Goal: Task Accomplishment & Management: Complete application form

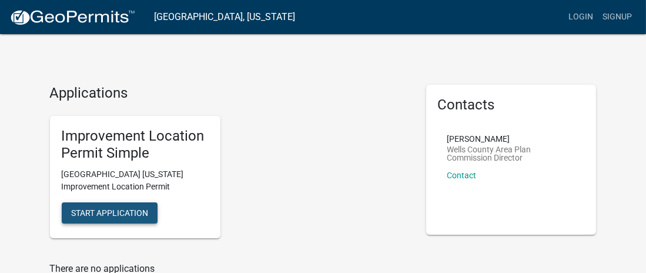
click at [105, 211] on span "Start Application" at bounding box center [109, 212] width 77 height 9
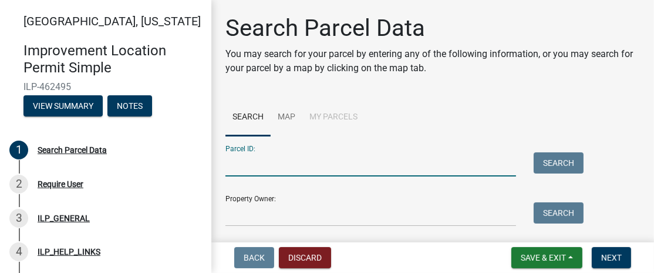
click at [260, 160] on input "Parcel ID:" at bounding box center [371, 164] width 291 height 24
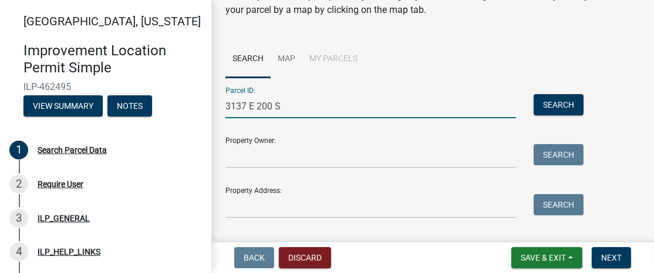
type input "3137 E 200 S"
click at [236, 153] on input "Property Owner:" at bounding box center [371, 156] width 291 height 24
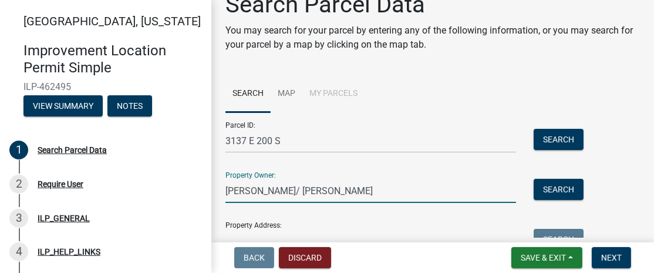
scroll to position [117, 0]
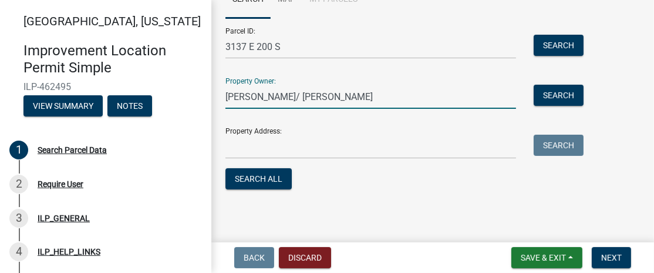
type input "THOMAS E BETZ/ DIANE K BETZ"
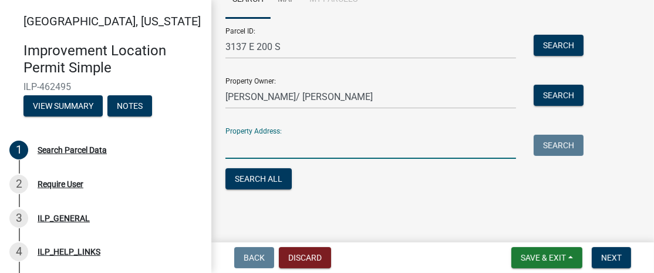
click at [233, 146] on input "Property Address:" at bounding box center [371, 147] width 291 height 24
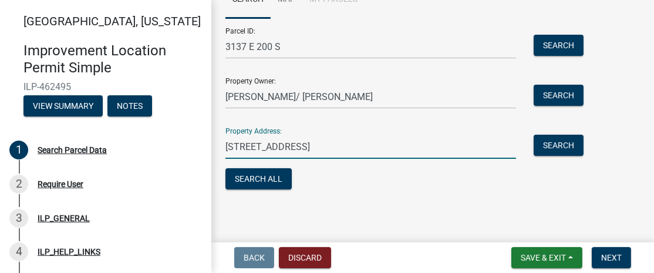
type input "3137 E 200 S, BLUFFTON, IN"
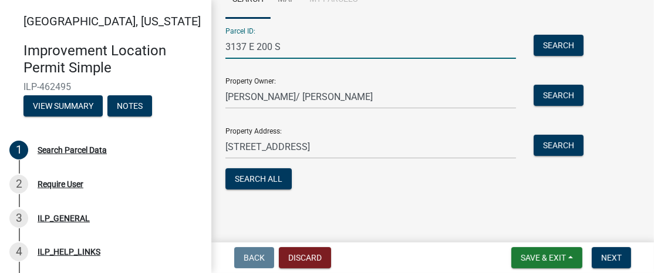
drag, startPoint x: 288, startPoint y: 45, endPoint x: 194, endPoint y: 56, distance: 94.7
click at [193, 56] on div "Wells County, Indiana Improvement Location Permit Simple ILP-462495 View Summar…" at bounding box center [327, 136] width 654 height 273
type input "90-08-10-300-003.003"
drag, startPoint x: 298, startPoint y: 42, endPoint x: 287, endPoint y: 10, distance: 33.6
click at [287, 10] on link "Map" at bounding box center [287, 0] width 32 height 38
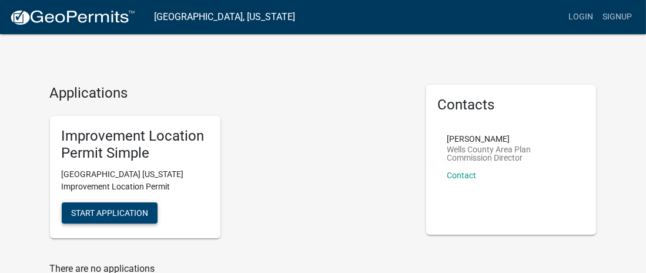
click at [97, 211] on span "Start Application" at bounding box center [109, 212] width 77 height 9
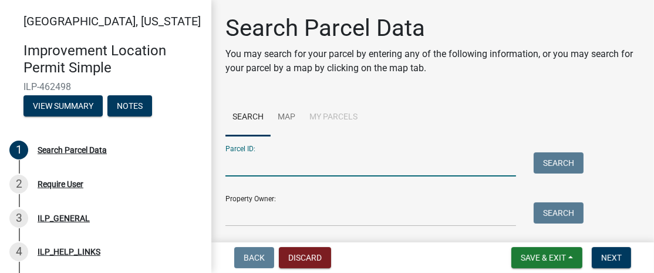
click at [247, 166] on input "Parcel ID:" at bounding box center [371, 164] width 291 height 24
paste input "90-08-10-300-001.003-003"
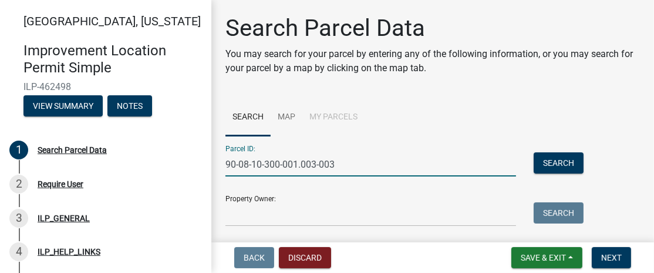
type input "90-08-10-300-001.003-003"
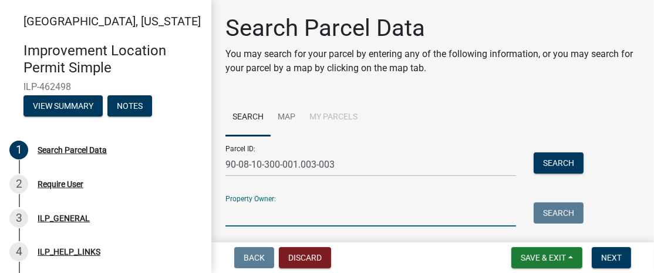
click at [242, 210] on input "Property Owner:" at bounding box center [371, 214] width 291 height 24
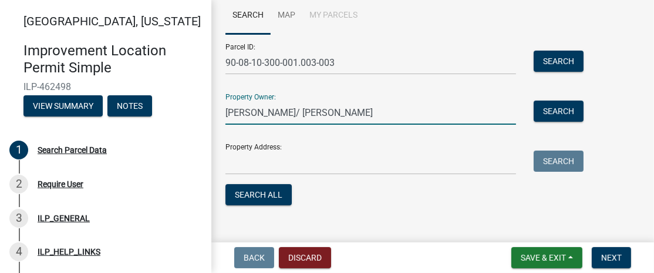
scroll to position [117, 0]
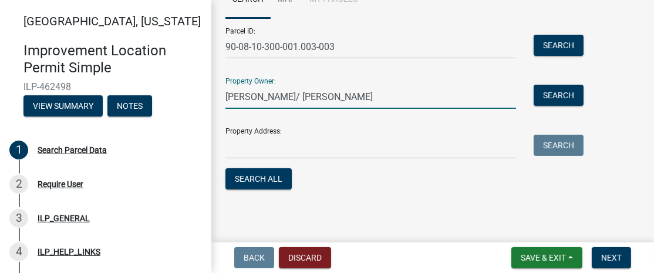
type input "THOMAS E BETZ/ DIANE K BETZ"
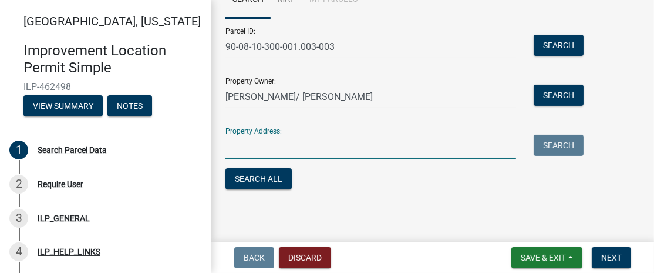
click at [264, 146] on input "Property Address:" at bounding box center [371, 147] width 291 height 24
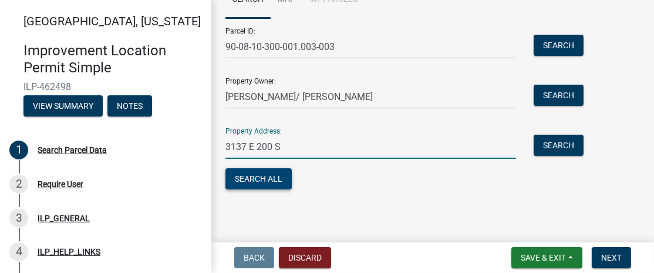
type input "3137 E 200 S"
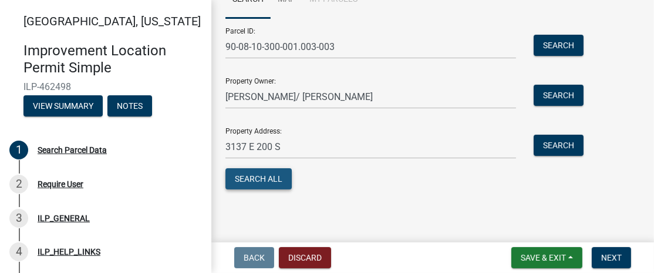
click at [268, 174] on button "Search All" at bounding box center [259, 178] width 66 height 21
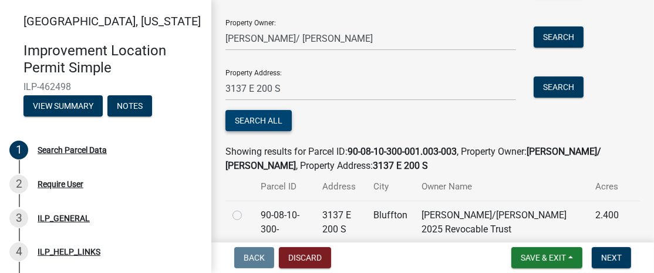
scroll to position [226, 0]
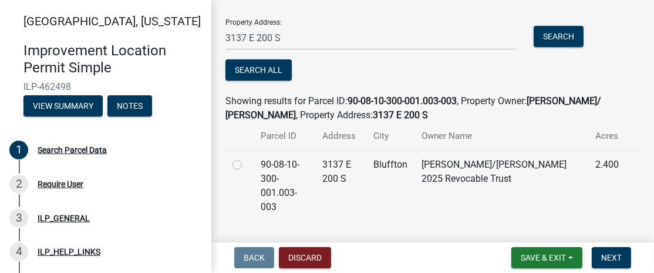
click at [247, 157] on label at bounding box center [247, 157] width 0 height 0
click at [247, 165] on input "radio" at bounding box center [251, 161] width 8 height 8
radio input "true"
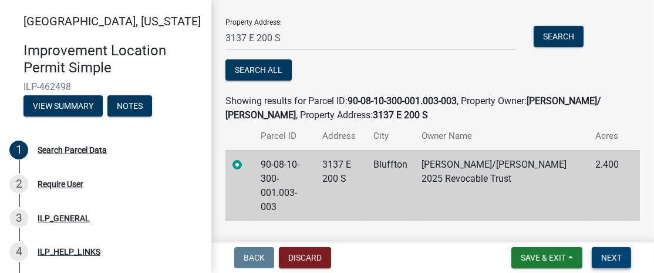
click at [612, 256] on span "Next" at bounding box center [612, 257] width 21 height 9
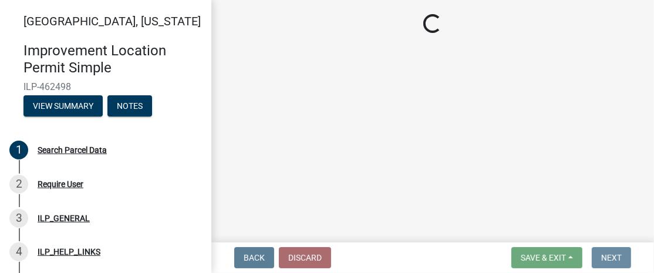
scroll to position [0, 0]
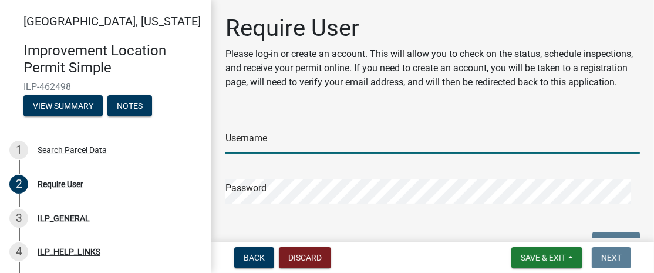
click at [265, 153] on input "Username" at bounding box center [433, 141] width 415 height 24
type input "T"
type input "[EMAIL_ADDRESS][DOMAIN_NAME]"
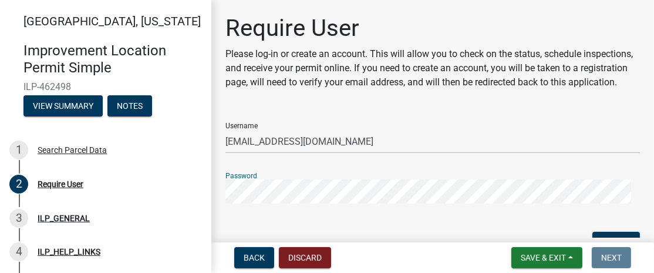
click at [593, 231] on button "SIGN IN" at bounding box center [617, 241] width 48 height 21
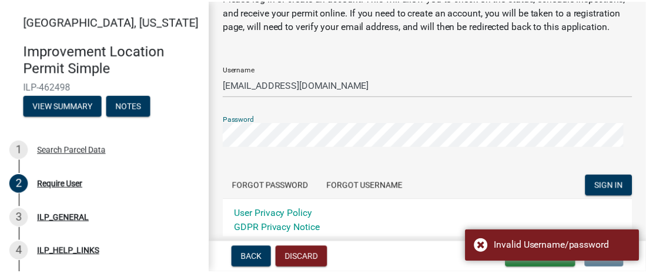
scroll to position [58, 0]
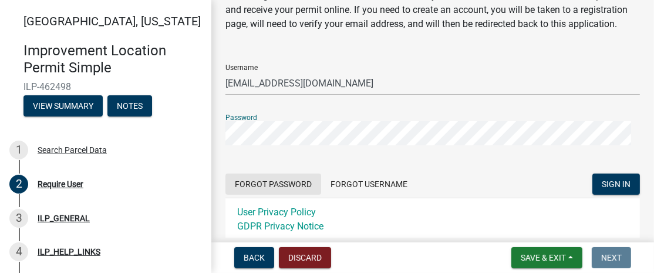
click at [287, 194] on button "Forgot Password" at bounding box center [274, 183] width 96 height 21
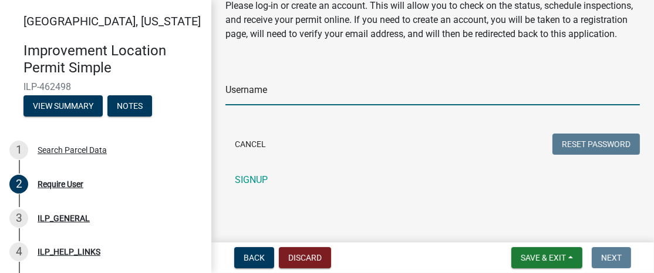
click at [286, 99] on input "Username" at bounding box center [433, 93] width 415 height 24
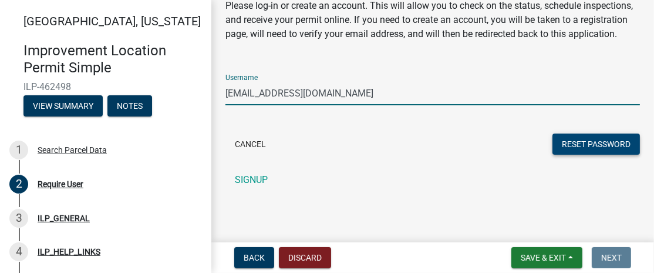
type input "[EMAIL_ADDRESS][DOMAIN_NAME]"
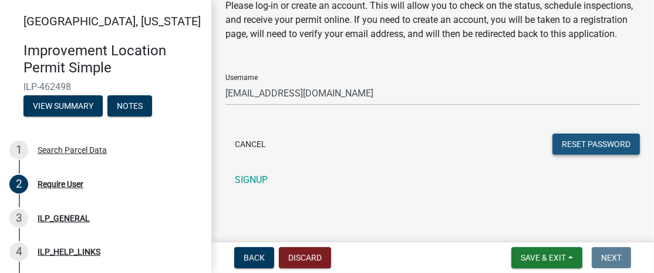
click at [569, 147] on button "Reset Password" at bounding box center [597, 143] width 88 height 21
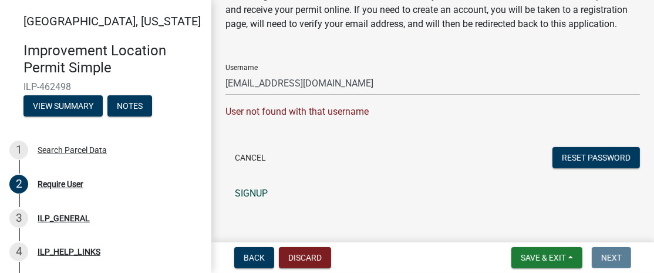
click at [241, 203] on link "SIGNUP" at bounding box center [433, 193] width 415 height 23
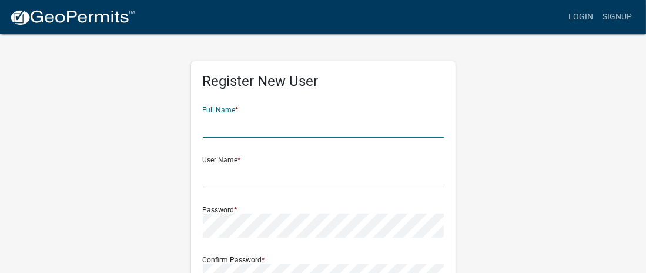
click at [219, 125] on input "text" at bounding box center [323, 125] width 241 height 24
type input "[PERSON_NAME]"
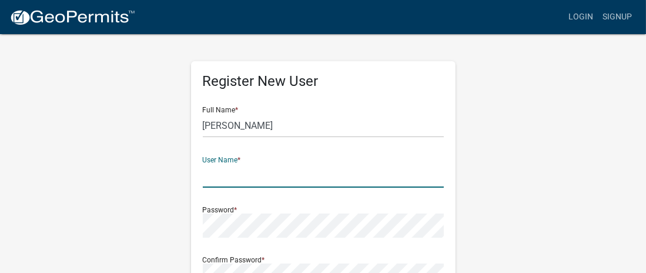
click at [230, 173] on input "text" at bounding box center [323, 175] width 241 height 24
type input "[EMAIL_ADDRESS][DOMAIN_NAME]"
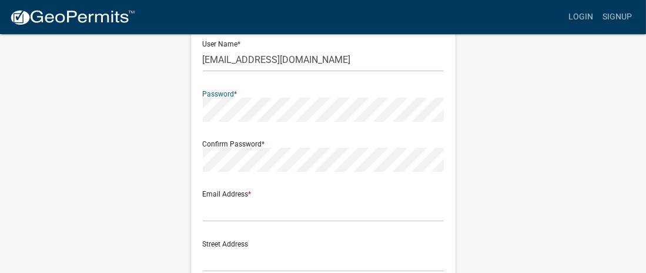
scroll to position [117, 0]
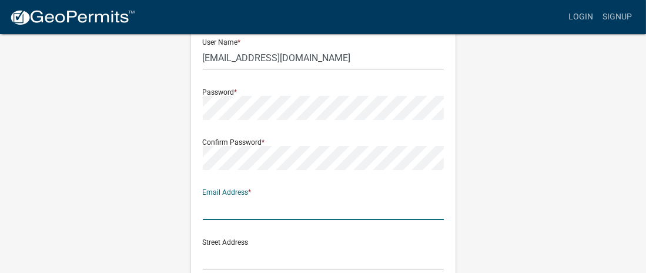
click at [214, 210] on input "text" at bounding box center [323, 208] width 241 height 24
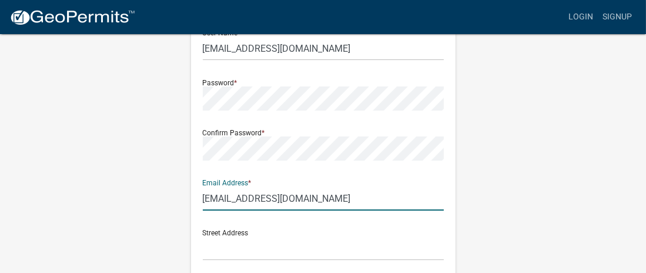
scroll to position [176, 0]
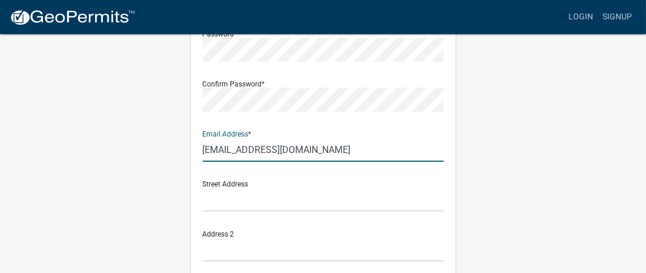
type input "[EMAIL_ADDRESS][DOMAIN_NAME]"
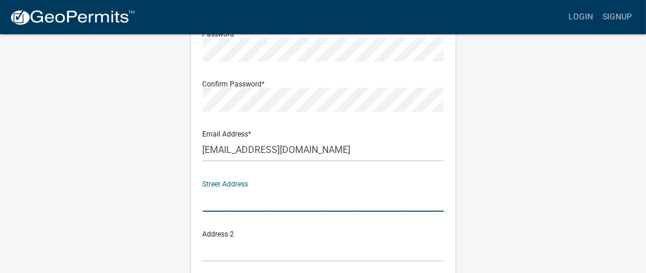
click at [213, 195] on input "text" at bounding box center [323, 199] width 241 height 24
drag, startPoint x: 243, startPoint y: 197, endPoint x: 234, endPoint y: 197, distance: 8.2
click at [234, 197] on input "3137 E @00 S" at bounding box center [323, 199] width 241 height 24
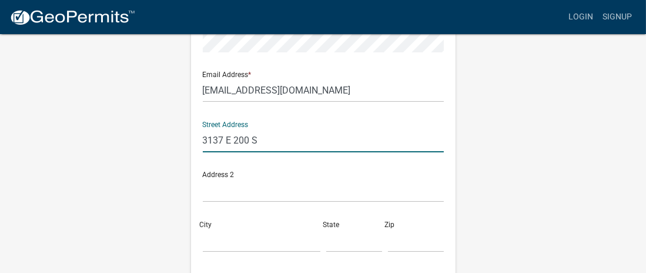
type input "3137 E 200 S"
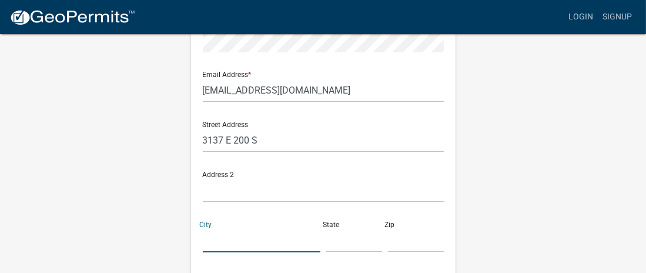
click at [228, 241] on input "City" at bounding box center [261, 240] width 117 height 24
type input "Bluffton"
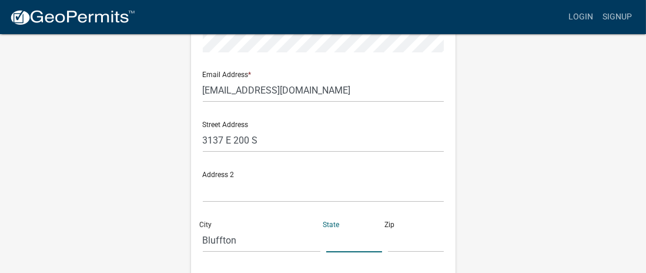
click at [336, 237] on input "text" at bounding box center [354, 240] width 56 height 24
type input "IN"
click at [399, 239] on input "text" at bounding box center [416, 240] width 56 height 24
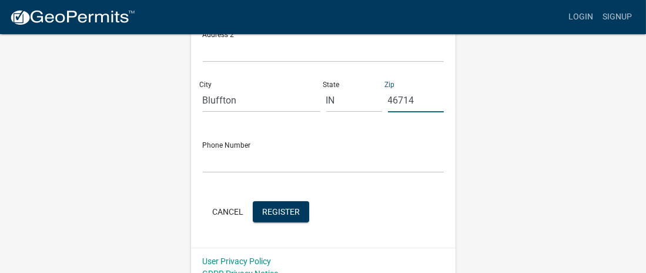
scroll to position [388, 0]
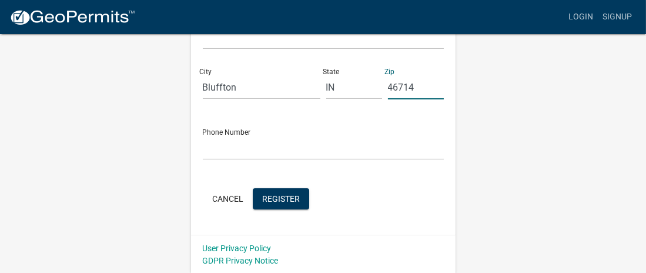
type input "46714"
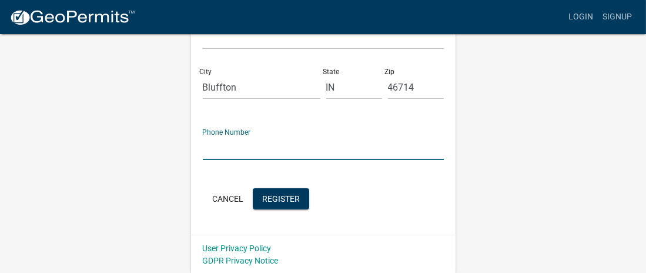
click at [214, 143] on input "text" at bounding box center [323, 148] width 241 height 24
type input "[PHONE_NUMBER]"
click at [286, 200] on span "Register" at bounding box center [281, 197] width 38 height 9
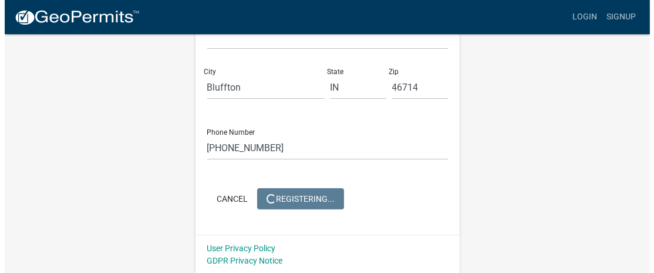
scroll to position [0, 0]
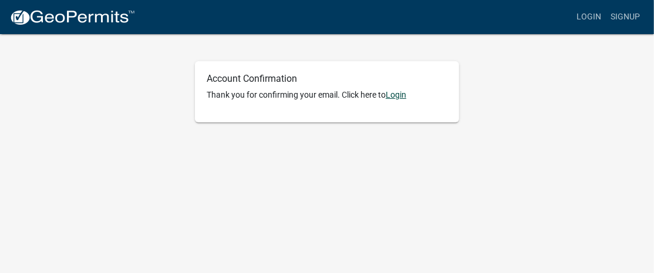
click at [400, 96] on link "Login" at bounding box center [396, 94] width 21 height 9
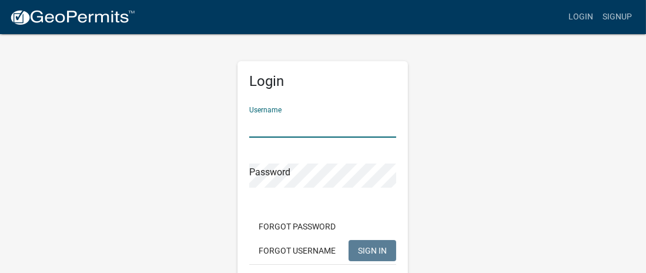
click at [263, 120] on input "Username" at bounding box center [322, 125] width 147 height 24
type input "[EMAIL_ADDRESS][DOMAIN_NAME]"
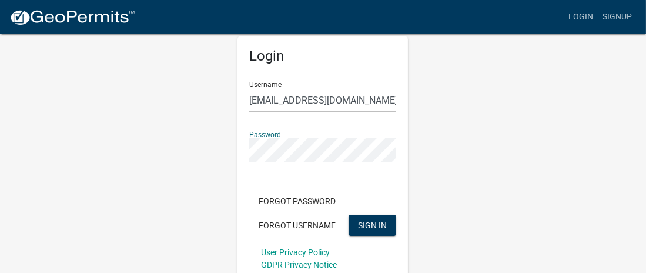
scroll to position [52, 0]
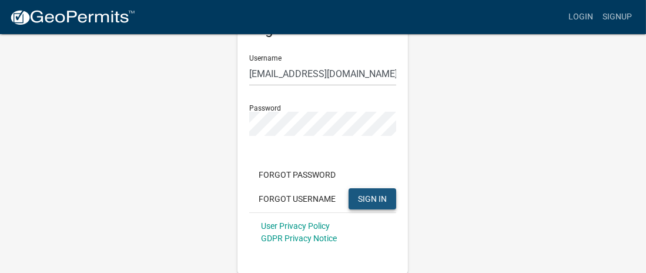
click at [360, 199] on span "SIGN IN" at bounding box center [372, 197] width 29 height 9
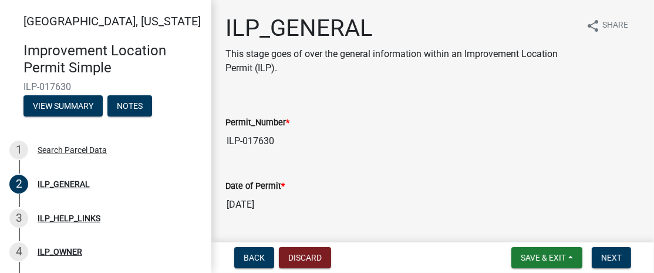
scroll to position [32, 0]
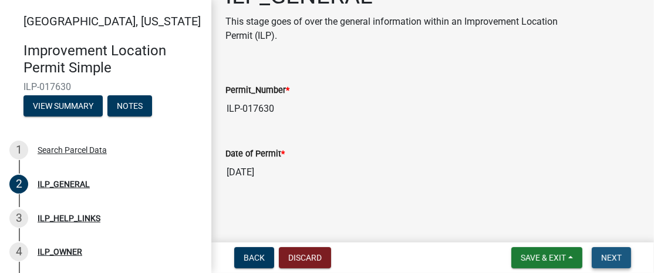
click at [604, 254] on span "Next" at bounding box center [612, 257] width 21 height 9
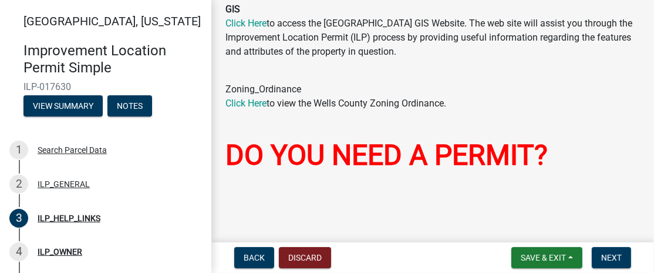
scroll to position [71, 0]
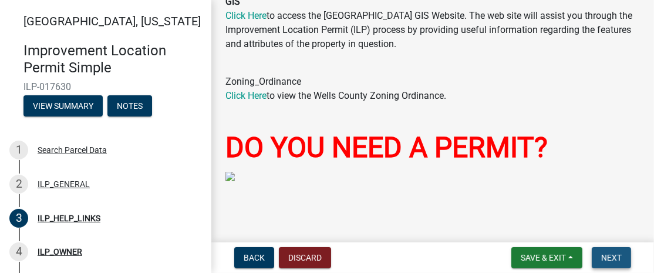
click at [607, 255] on span "Next" at bounding box center [612, 257] width 21 height 9
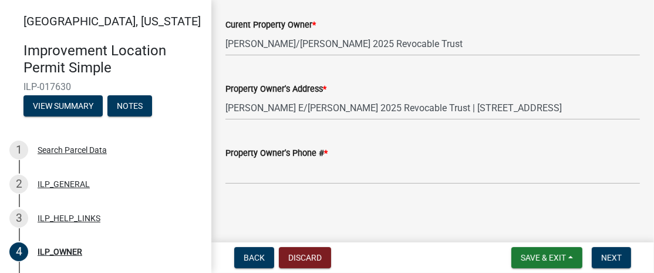
scroll to position [66, 0]
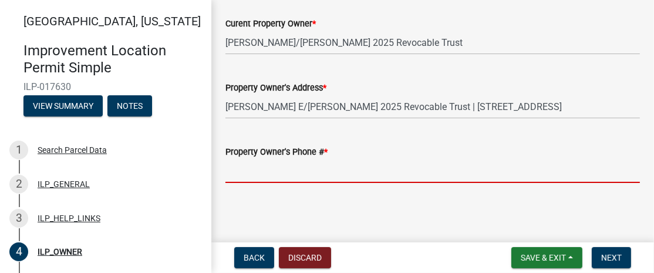
click at [260, 166] on input "Property Owner's Phone # *" at bounding box center [433, 171] width 415 height 24
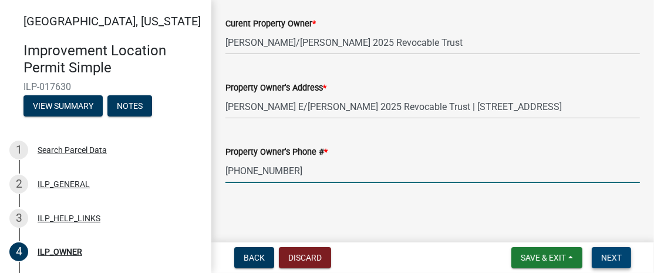
type input "260-273-7947"
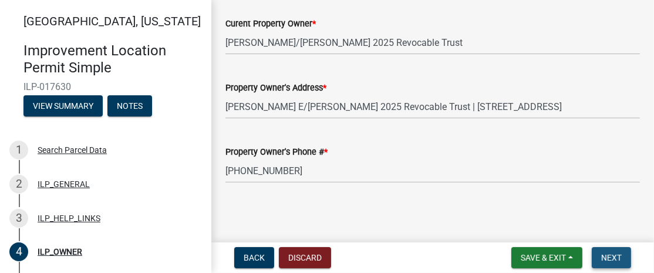
click at [607, 257] on span "Next" at bounding box center [612, 257] width 21 height 9
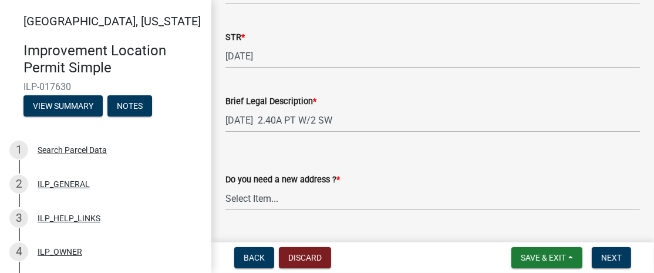
scroll to position [465, 0]
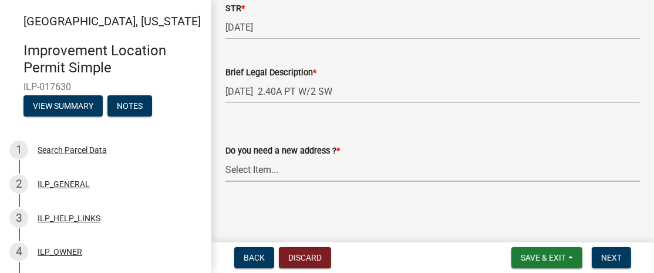
click at [278, 169] on select "Select Item... YES NO" at bounding box center [433, 169] width 415 height 24
click at [226, 157] on select "Select Item... YES NO" at bounding box center [433, 169] width 415 height 24
select select "03ef64e6-f0ff-43c9-aded-972c487e3507"
click at [611, 256] on span "Next" at bounding box center [612, 257] width 21 height 9
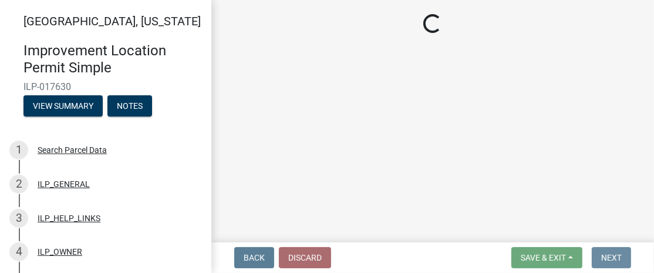
scroll to position [0, 0]
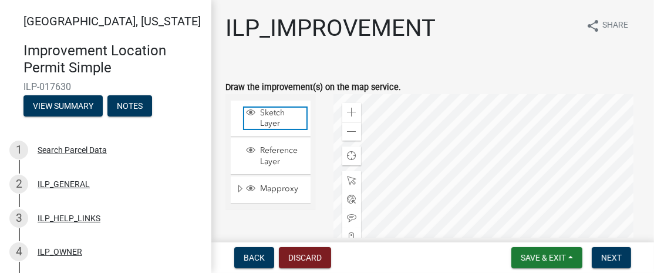
click at [273, 113] on span "Sketch Layer" at bounding box center [281, 118] width 49 height 21
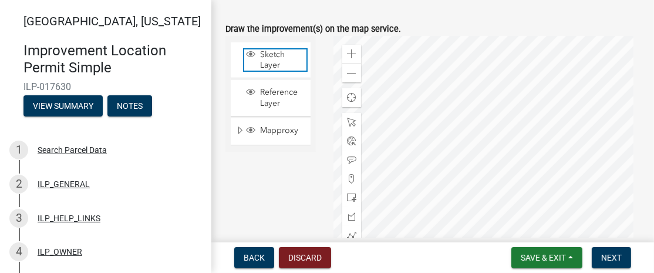
scroll to position [117, 0]
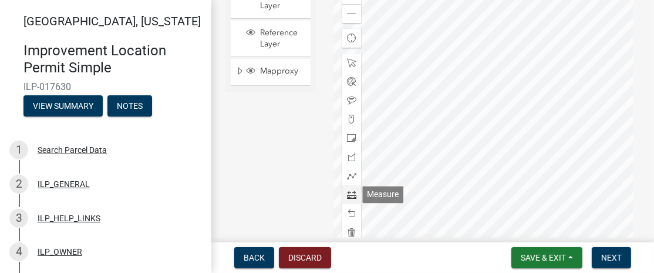
click at [347, 194] on span at bounding box center [351, 194] width 9 height 9
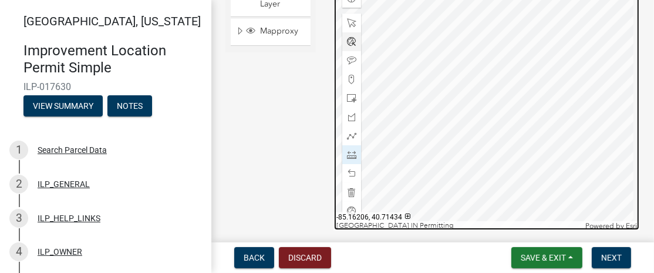
scroll to position [160, 0]
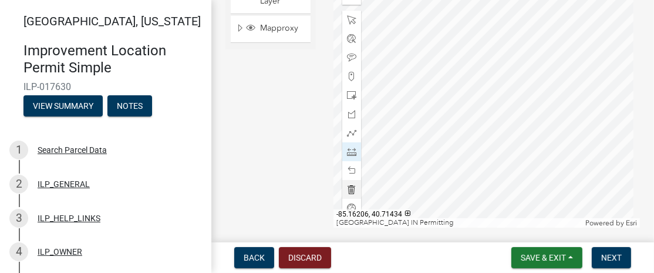
click at [349, 189] on span at bounding box center [351, 188] width 9 height 9
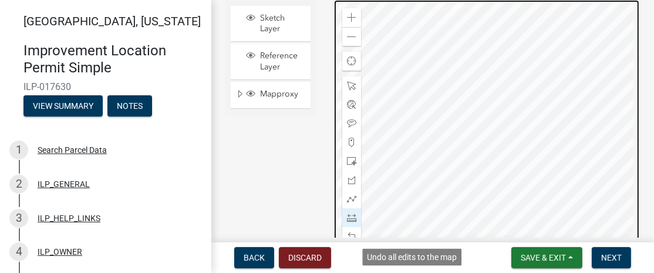
scroll to position [92, 0]
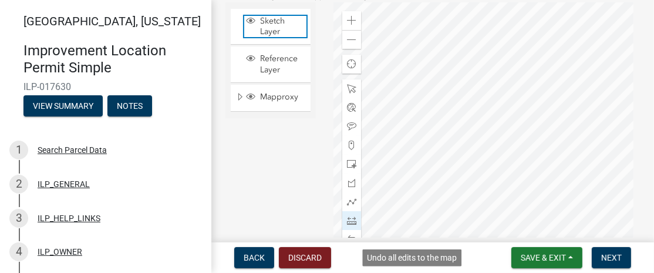
click at [273, 28] on span "Sketch Layer" at bounding box center [281, 26] width 49 height 21
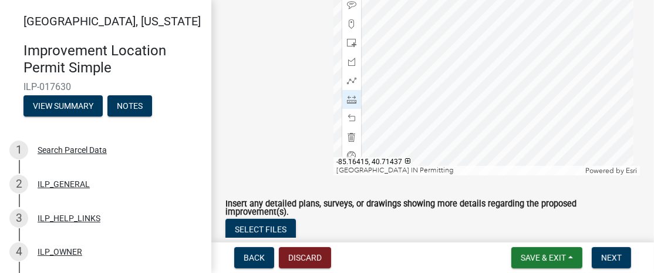
scroll to position [154, 0]
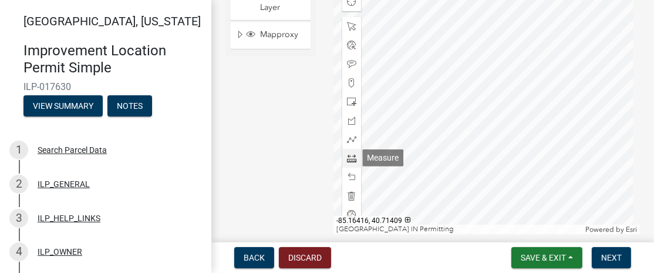
click at [347, 160] on span at bounding box center [351, 157] width 9 height 9
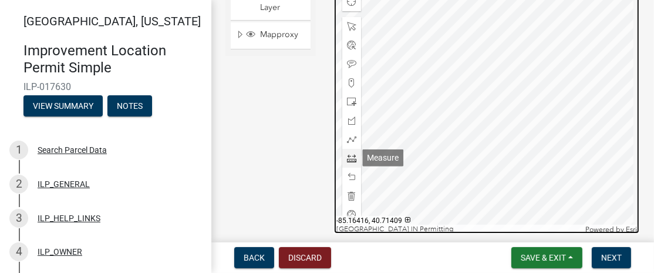
scroll to position [150, 0]
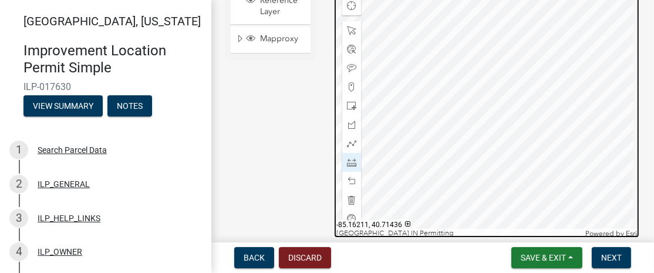
click at [495, 99] on div at bounding box center [487, 91] width 307 height 294
click at [494, 94] on div at bounding box center [487, 91] width 307 height 294
click at [503, 93] on div at bounding box center [487, 91] width 307 height 294
click at [516, 92] on div at bounding box center [487, 91] width 307 height 294
click at [578, 88] on div at bounding box center [487, 91] width 307 height 294
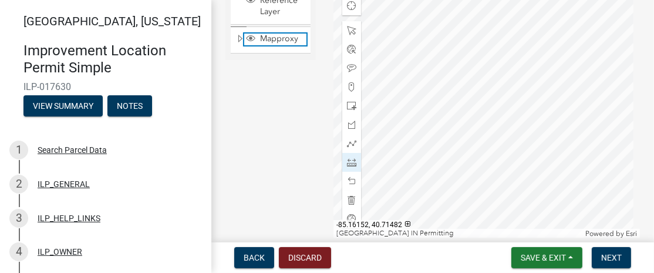
click at [262, 36] on span "Mapproxy" at bounding box center [281, 38] width 49 height 11
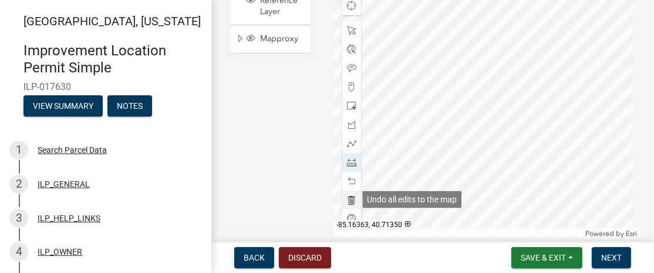
click at [347, 195] on span at bounding box center [351, 199] width 9 height 9
click at [347, 196] on span at bounding box center [351, 199] width 9 height 9
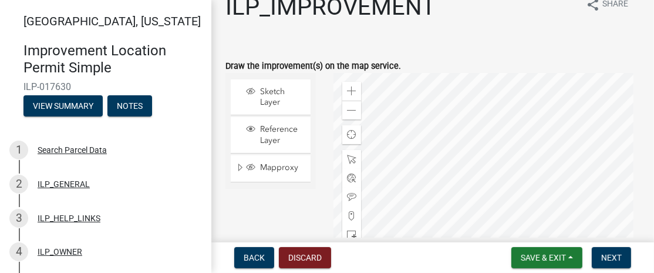
scroll to position [0, 0]
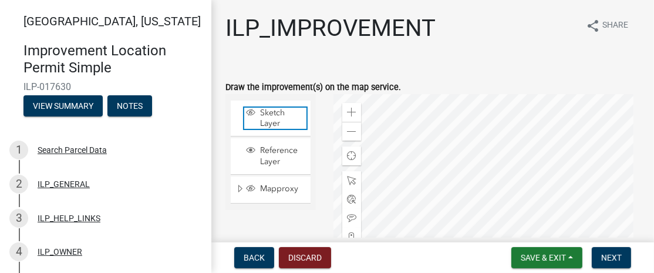
click at [281, 120] on span "Sketch Layer" at bounding box center [281, 118] width 49 height 21
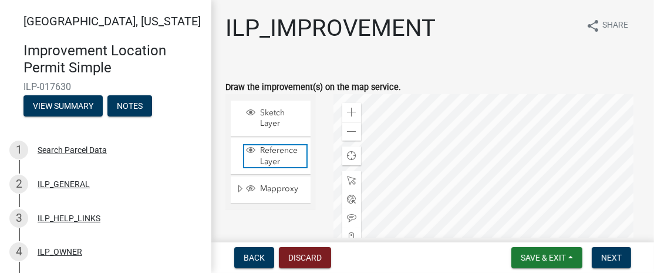
click at [275, 158] on span "Reference Layer" at bounding box center [281, 155] width 49 height 21
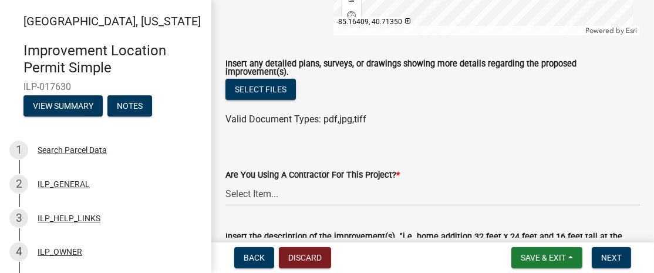
scroll to position [411, 0]
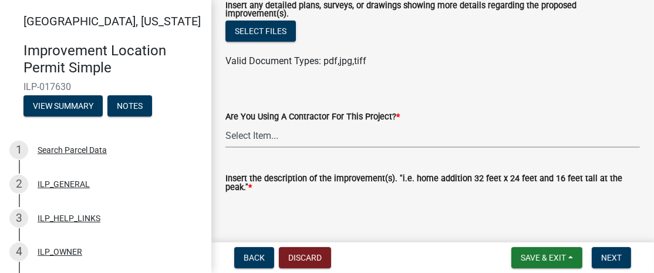
click at [288, 137] on select "Select Item... YES NO" at bounding box center [433, 135] width 415 height 24
click at [226, 123] on select "Select Item... YES NO" at bounding box center [433, 135] width 415 height 24
select select "71b507d0-569d-4a0a-b334-f72445909e69"
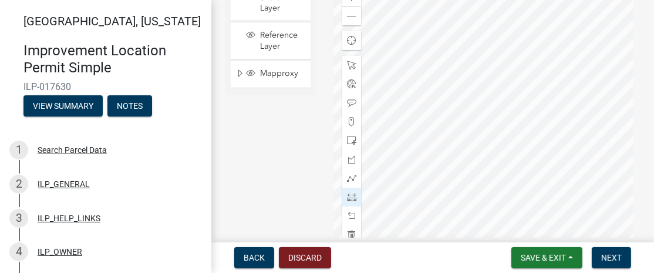
scroll to position [117, 0]
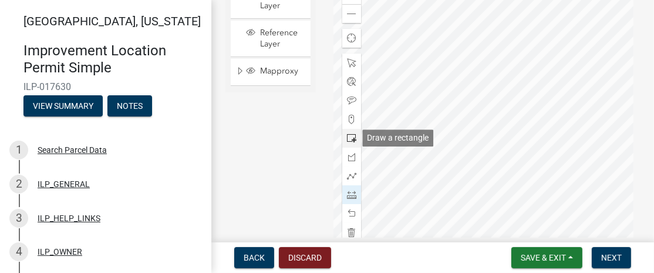
click at [349, 137] on span at bounding box center [351, 137] width 9 height 9
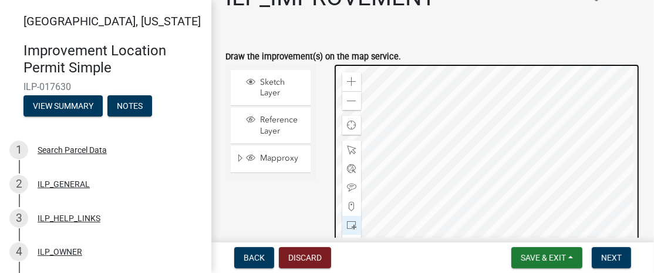
scroll to position [58, 0]
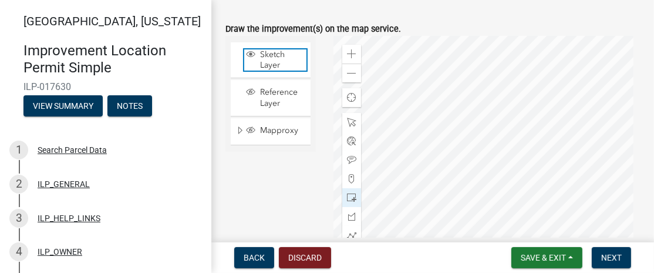
click at [288, 55] on span "Sketch Layer" at bounding box center [281, 59] width 49 height 21
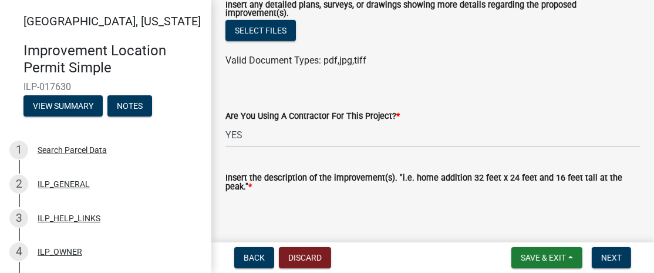
scroll to position [411, 0]
click at [245, 201] on textarea "Insert the description of the improvement(s). "i.e. home addition 32 feet x 24 …" at bounding box center [433, 221] width 415 height 55
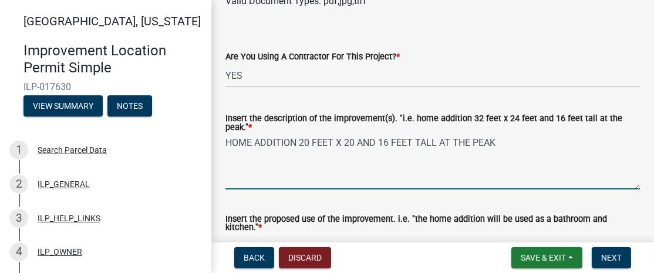
scroll to position [528, 0]
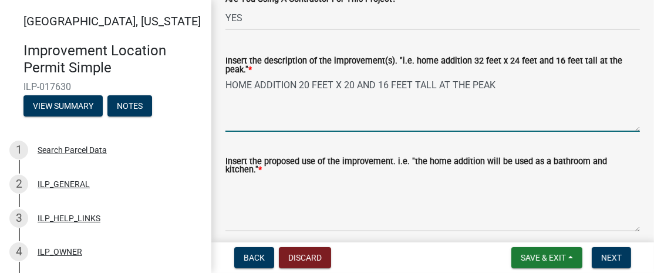
type textarea "HOME ADDITION 20 FEET X 20 AND 16 FEET TALL AT THE PEAK"
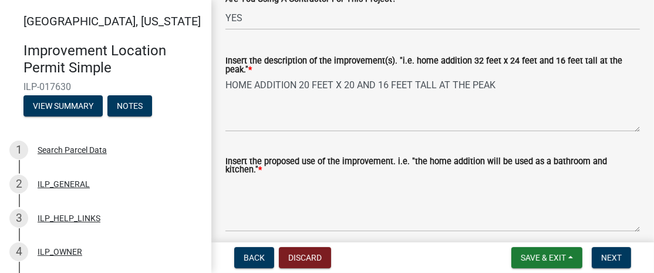
click at [247, 176] on div "Insert the proposed use of the improvement. i.e. "the home addition will be use…" at bounding box center [433, 166] width 415 height 19
click at [240, 173] on label "Insert the proposed use of the improvement. i.e. "the home addition will be use…" at bounding box center [433, 165] width 415 height 17
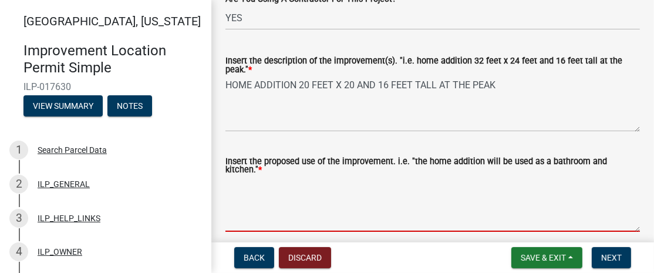
click at [240, 176] on textarea "Insert the proposed use of the improvement. i.e. "the home addition will be use…" at bounding box center [433, 203] width 415 height 55
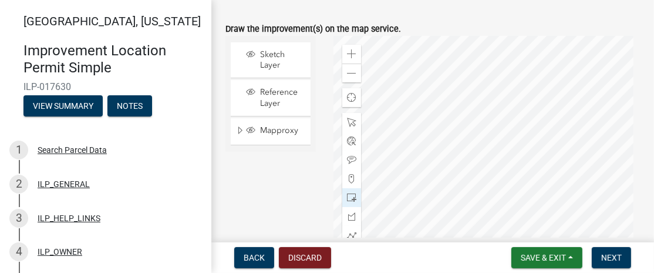
scroll to position [0, 0]
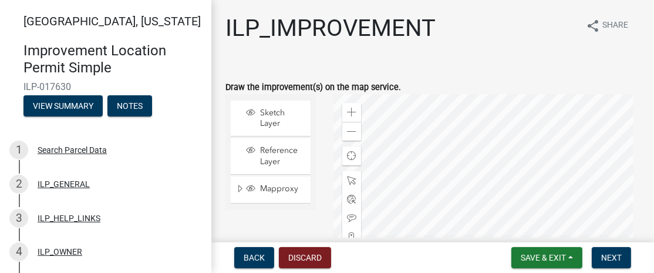
type textarea "THE HOME ADDITION WILL BE USED AS A READING ROOM."
click at [272, 114] on span "Sketch Layer" at bounding box center [281, 118] width 49 height 21
click at [71, 100] on button "View Summary" at bounding box center [62, 105] width 79 height 21
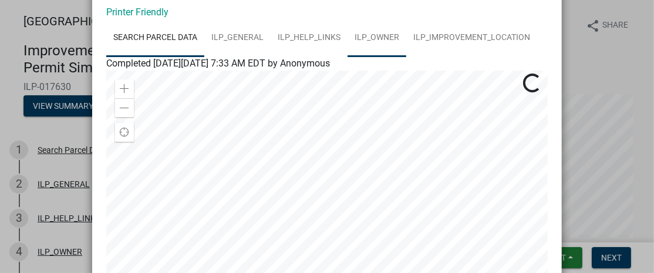
scroll to position [117, 0]
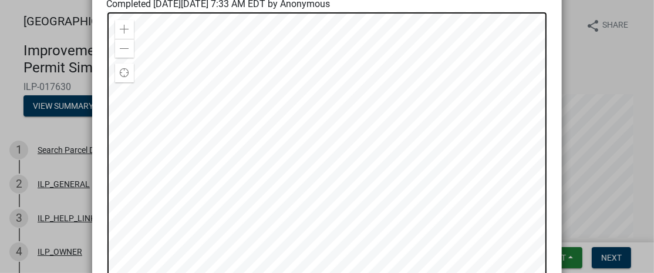
click at [330, 155] on div at bounding box center [327, 158] width 442 height 294
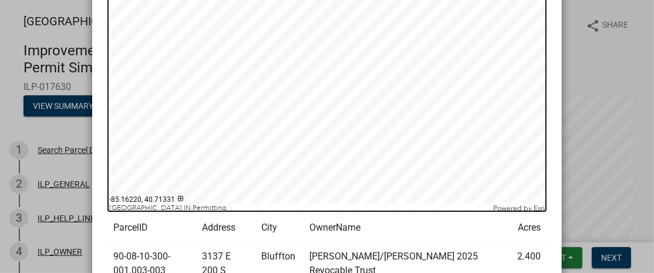
scroll to position [176, 0]
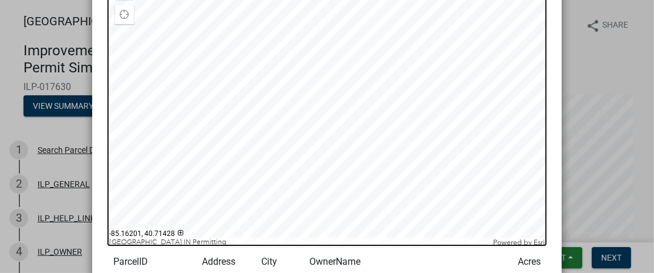
click at [338, 103] on div at bounding box center [327, 100] width 442 height 294
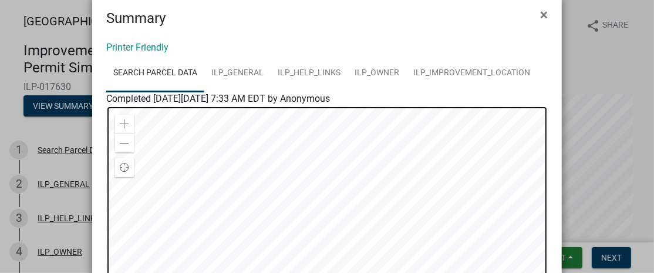
scroll to position [0, 0]
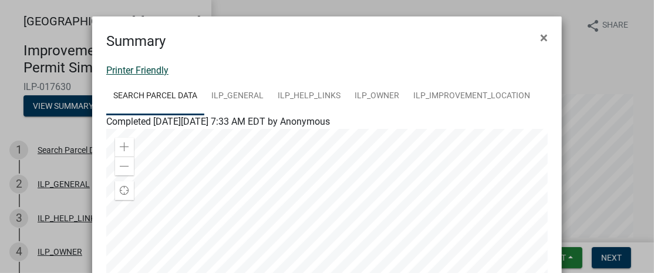
click at [143, 69] on link "Printer Friendly" at bounding box center [137, 70] width 62 height 11
click at [142, 69] on link "Printer Friendly" at bounding box center [137, 70] width 62 height 11
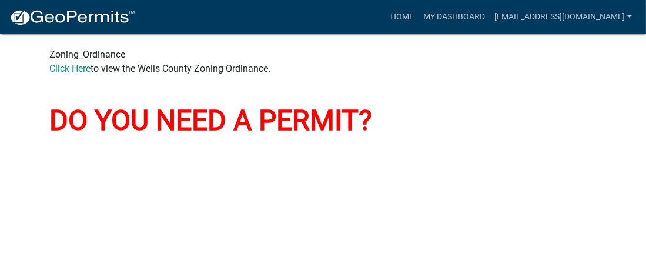
scroll to position [822, 0]
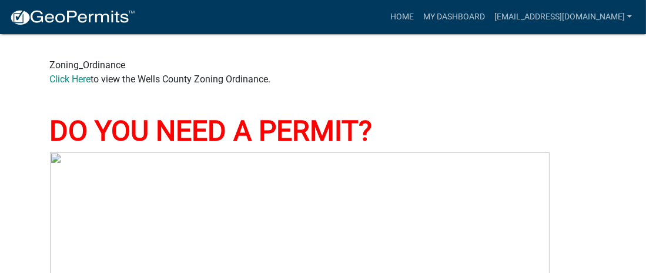
click at [264, 130] on font "DO YOU NEED A PERMIT?" at bounding box center [211, 130] width 323 height 33
click at [72, 78] on link "Click Here" at bounding box center [70, 78] width 41 height 11
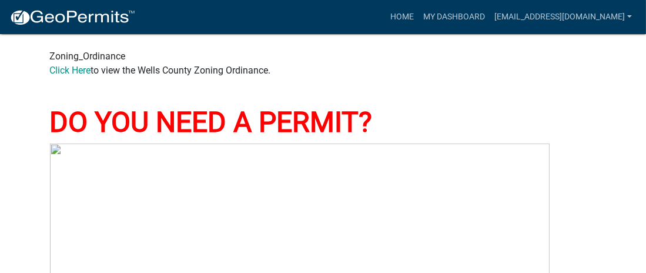
scroll to position [822, 0]
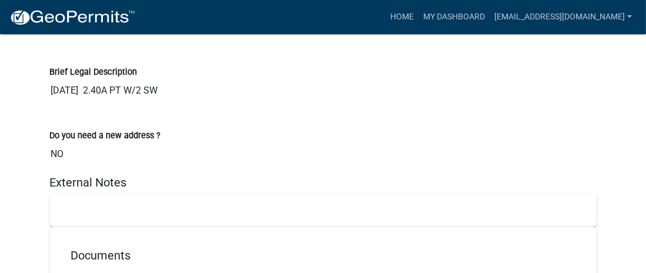
scroll to position [2121, 0]
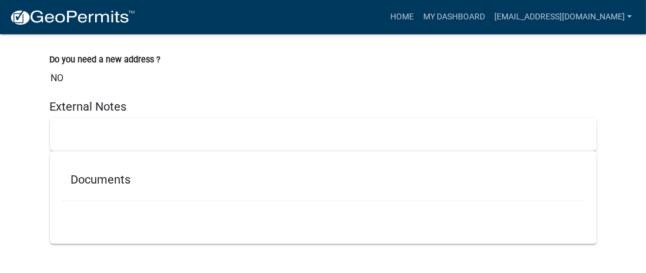
click at [65, 122] on div at bounding box center [323, 134] width 546 height 33
click at [129, 172] on h5 "Documents" at bounding box center [323, 179] width 504 height 14
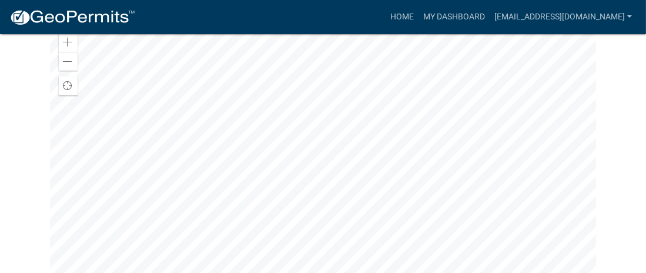
scroll to position [300, 0]
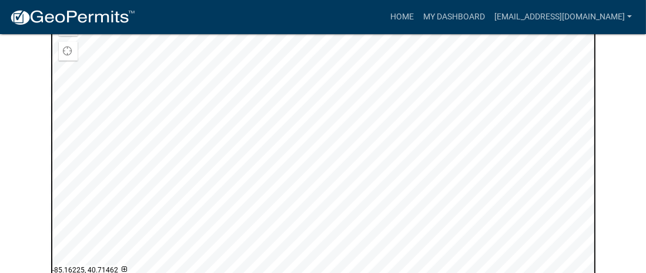
click at [318, 105] on div at bounding box center [323, 136] width 546 height 294
click at [322, 129] on div at bounding box center [323, 136] width 546 height 294
click at [317, 117] on div at bounding box center [323, 136] width 546 height 294
click at [317, 108] on div at bounding box center [323, 136] width 546 height 294
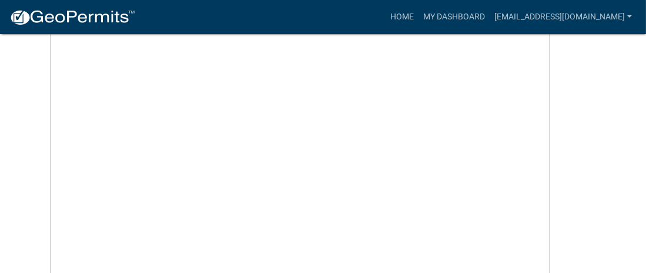
scroll to position [829, 0]
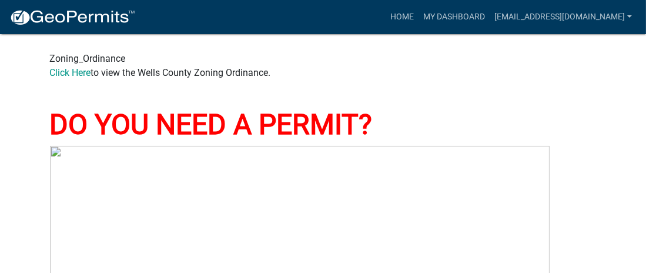
click at [80, 75] on link "Click Here" at bounding box center [70, 72] width 41 height 11
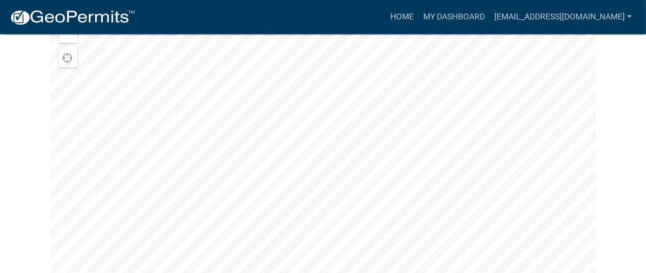
scroll to position [352, 0]
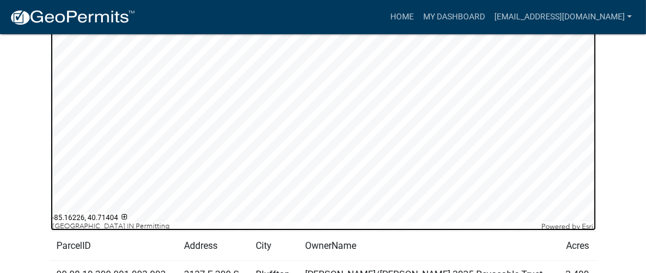
click at [317, 114] on div at bounding box center [323, 84] width 546 height 294
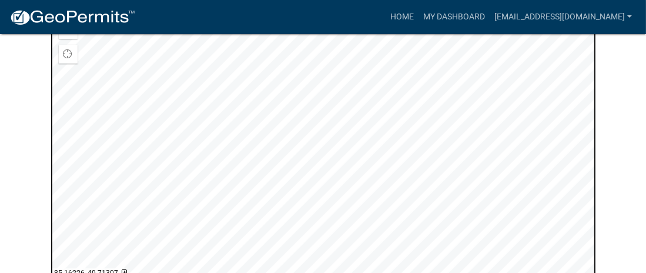
scroll to position [293, 0]
click at [317, 141] on div at bounding box center [323, 143] width 546 height 294
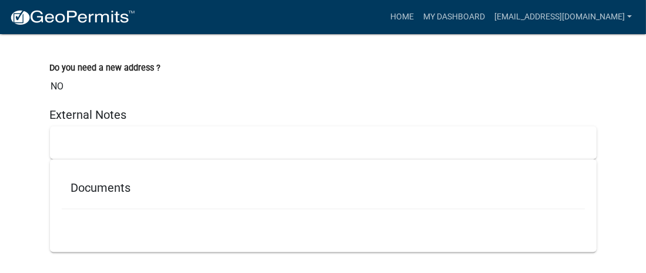
scroll to position [2115, 0]
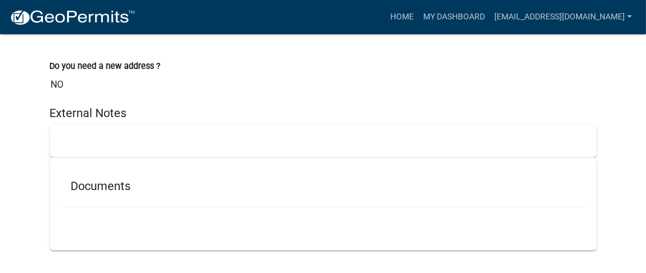
click at [116, 139] on div at bounding box center [323, 141] width 546 height 33
click at [174, 186] on h5 "Documents" at bounding box center [323, 186] width 504 height 14
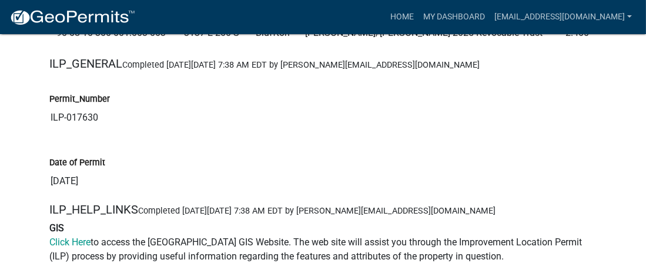
scroll to position [359, 0]
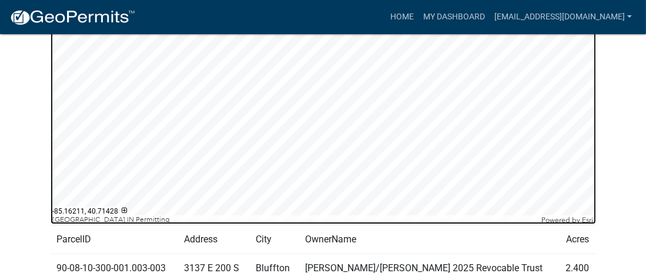
click at [329, 83] on div at bounding box center [323, 78] width 546 height 294
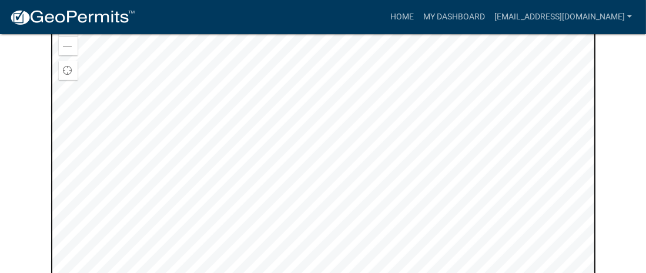
scroll to position [300, 0]
click at [313, 84] on div at bounding box center [323, 136] width 546 height 294
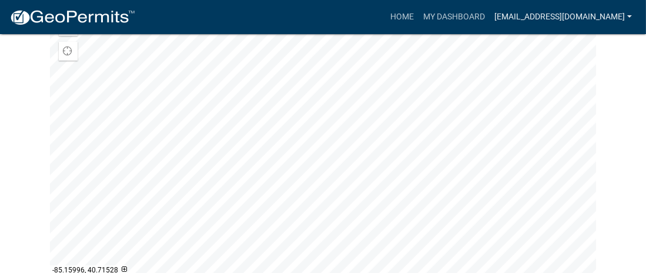
click at [573, 14] on link "[EMAIL_ADDRESS][DOMAIN_NAME]" at bounding box center [562, 17] width 147 height 22
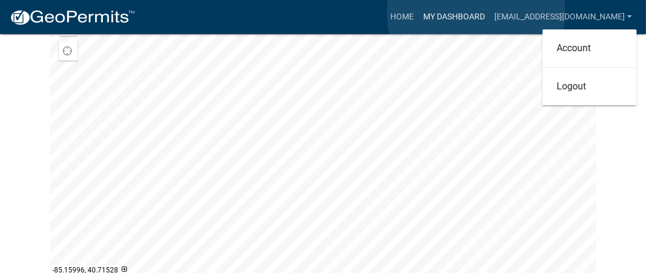
click at [476, 13] on link "My Dashboard" at bounding box center [453, 17] width 71 height 22
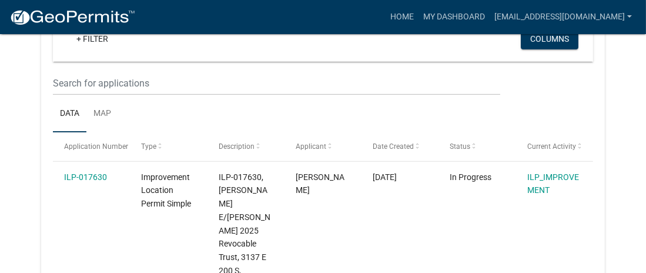
scroll to position [594, 0]
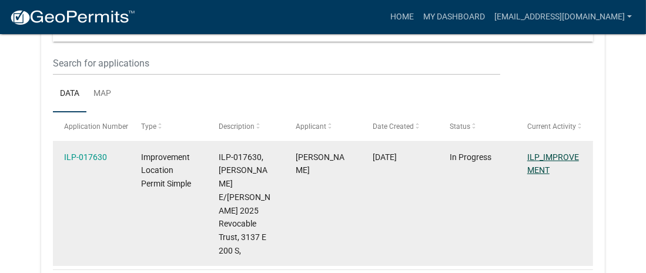
click at [545, 152] on link "ILP_IMPROVEMENT" at bounding box center [553, 163] width 52 height 23
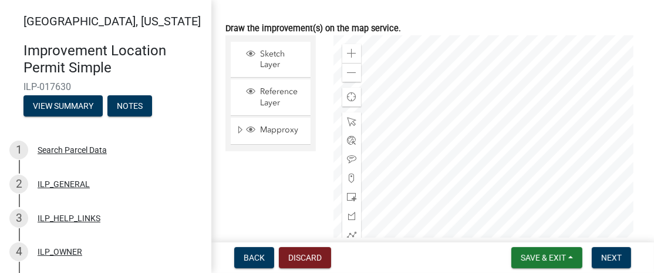
scroll to position [58, 0]
click at [268, 56] on span "Sketch Layer" at bounding box center [281, 59] width 49 height 21
click at [348, 121] on span at bounding box center [351, 121] width 9 height 9
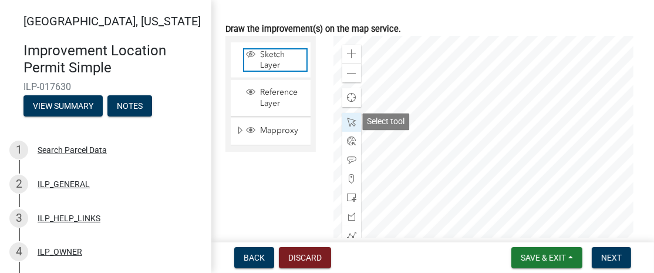
click at [287, 62] on span "Sketch Layer" at bounding box center [281, 59] width 49 height 21
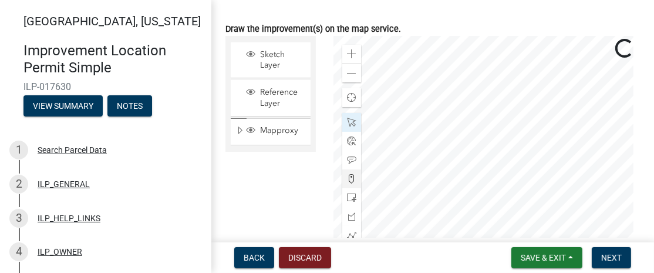
click at [348, 166] on div at bounding box center [352, 159] width 19 height 19
click at [348, 188] on div at bounding box center [352, 197] width 19 height 19
click at [348, 174] on span at bounding box center [351, 178] width 9 height 9
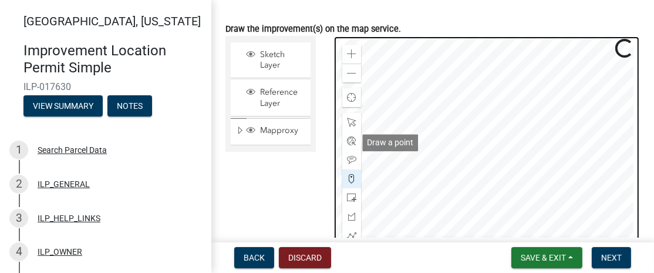
scroll to position [94, 0]
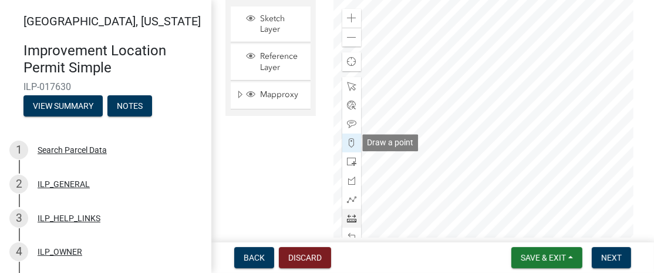
click at [350, 221] on span at bounding box center [351, 217] width 9 height 9
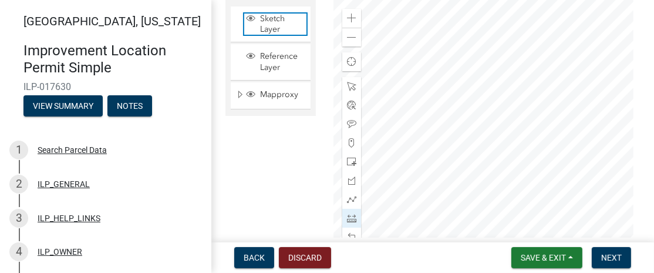
click at [261, 16] on span "Sketch Layer" at bounding box center [281, 24] width 49 height 21
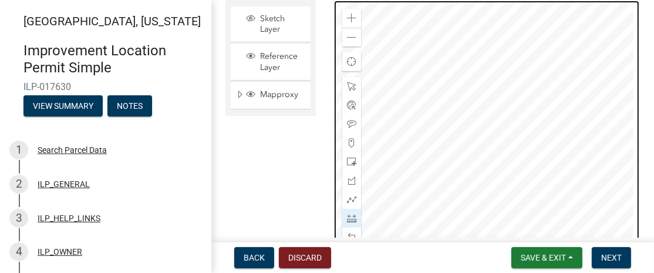
click at [401, 113] on div at bounding box center [487, 147] width 307 height 294
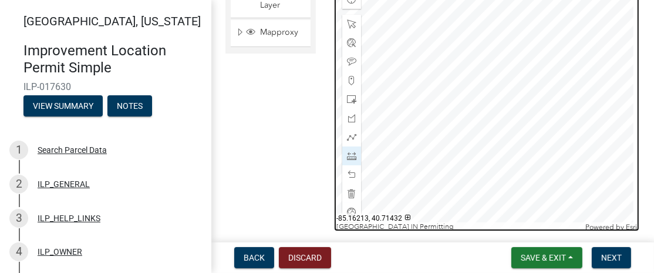
scroll to position [153, 0]
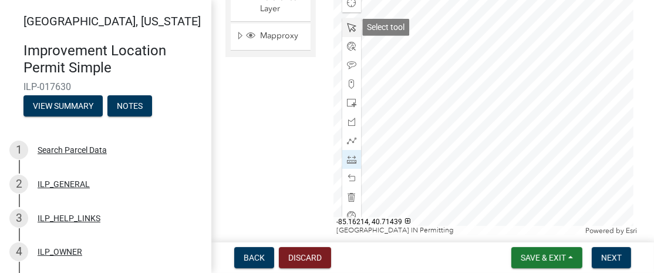
click at [348, 25] on span at bounding box center [351, 27] width 9 height 9
click at [348, 24] on span at bounding box center [351, 27] width 9 height 9
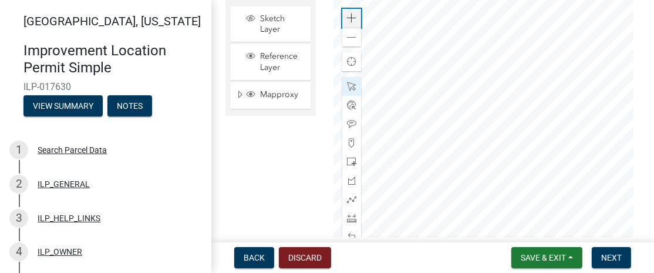
click at [350, 18] on span at bounding box center [351, 18] width 9 height 9
click at [349, 36] on span at bounding box center [351, 37] width 9 height 9
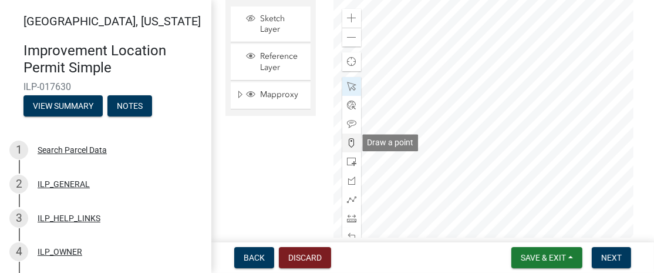
click at [348, 139] on span at bounding box center [351, 142] width 9 height 9
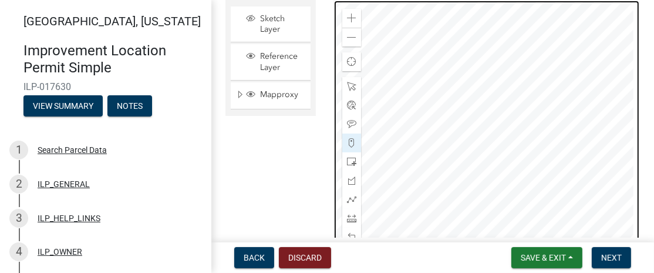
click at [448, 138] on div at bounding box center [487, 147] width 307 height 294
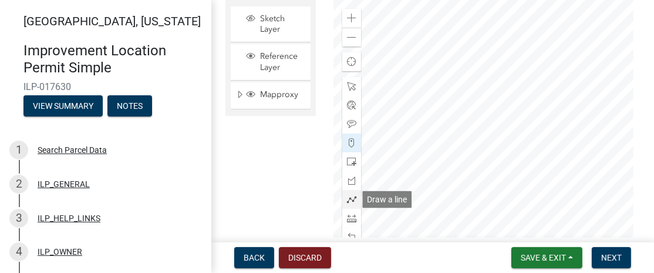
click at [349, 199] on span at bounding box center [351, 198] width 9 height 9
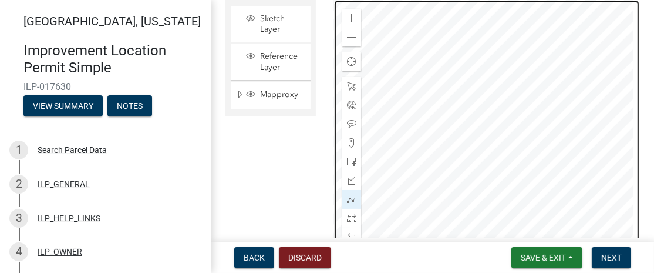
click at [488, 137] on div at bounding box center [487, 147] width 307 height 294
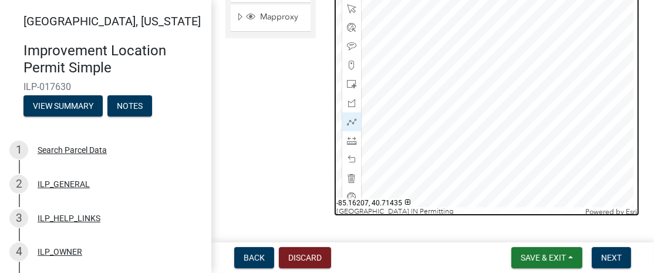
scroll to position [172, 0]
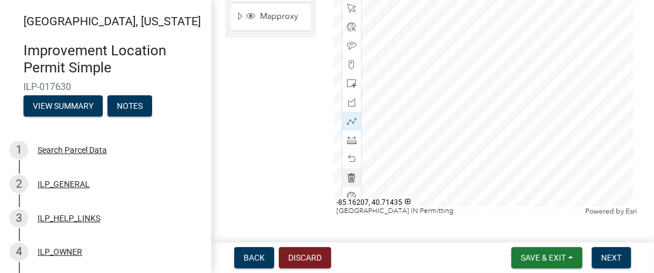
click at [351, 181] on span at bounding box center [351, 177] width 9 height 9
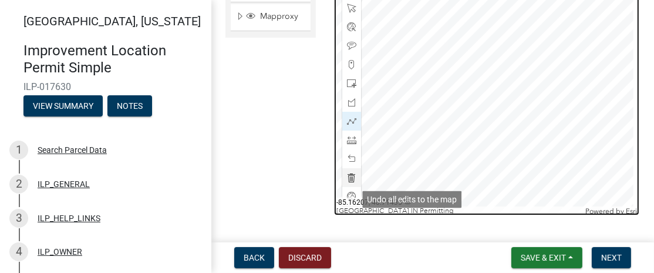
scroll to position [150, 0]
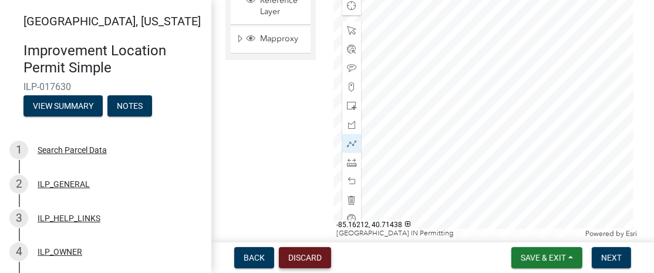
click at [308, 254] on button "Discard" at bounding box center [305, 257] width 52 height 21
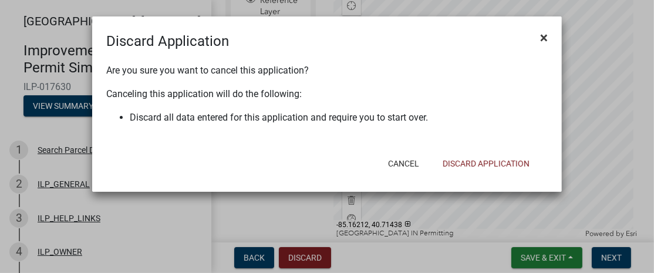
click at [541, 39] on span "×" at bounding box center [544, 37] width 8 height 16
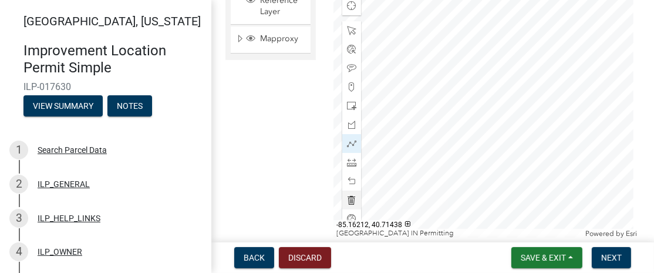
click at [349, 199] on span at bounding box center [351, 199] width 9 height 9
click at [349, 198] on span at bounding box center [351, 199] width 9 height 9
click at [607, 258] on span "Next" at bounding box center [612, 257] width 21 height 9
click at [544, 255] on span "Save & Exit" at bounding box center [543, 257] width 45 height 9
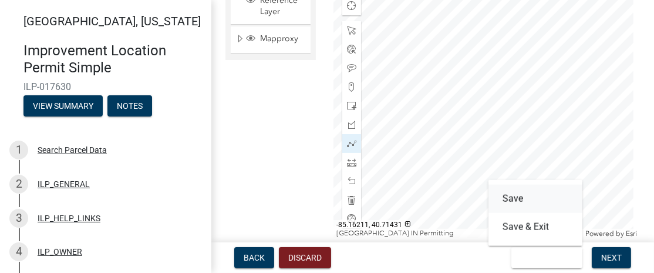
click at [512, 196] on button "Save" at bounding box center [536, 198] width 94 height 28
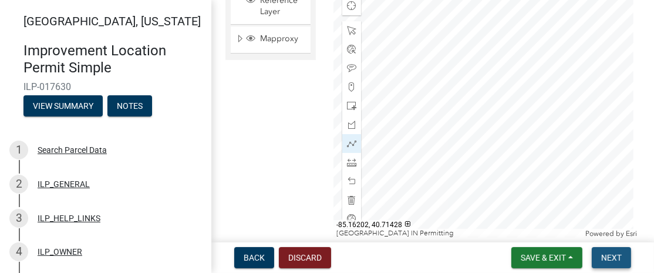
click at [613, 257] on span "Next" at bounding box center [612, 257] width 21 height 9
click at [143, 103] on button "Notes" at bounding box center [130, 105] width 45 height 21
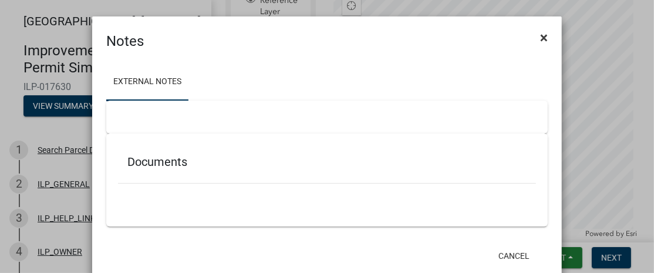
click at [540, 34] on span "×" at bounding box center [544, 37] width 8 height 16
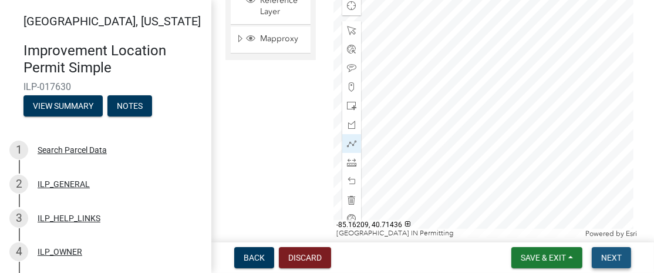
click at [612, 257] on span "Next" at bounding box center [612, 257] width 21 height 9
click at [548, 258] on span "Save & Exit" at bounding box center [543, 257] width 45 height 9
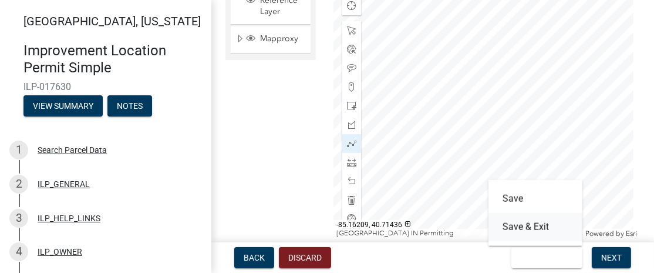
click at [515, 225] on button "Save & Exit" at bounding box center [536, 227] width 94 height 28
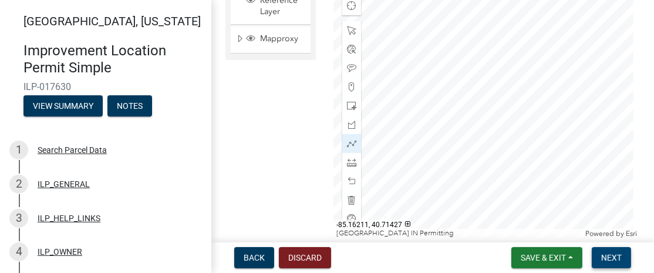
click at [607, 258] on span "Next" at bounding box center [612, 257] width 21 height 9
click at [606, 254] on span "Next" at bounding box center [612, 257] width 21 height 9
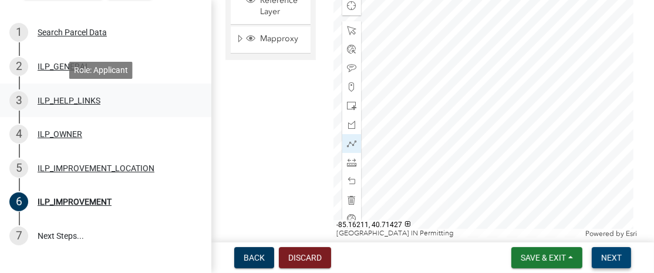
scroll to position [180, 0]
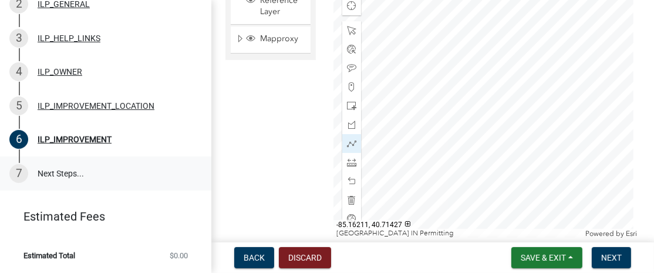
click at [62, 170] on link "7 Next Steps..." at bounding box center [105, 173] width 211 height 34
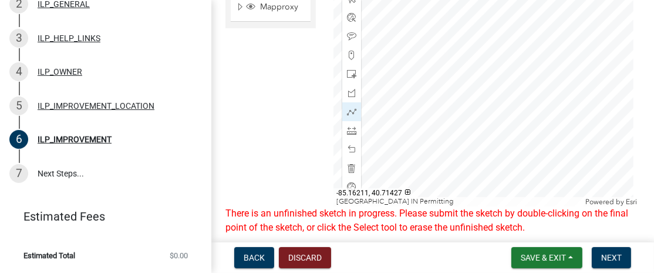
scroll to position [150, 0]
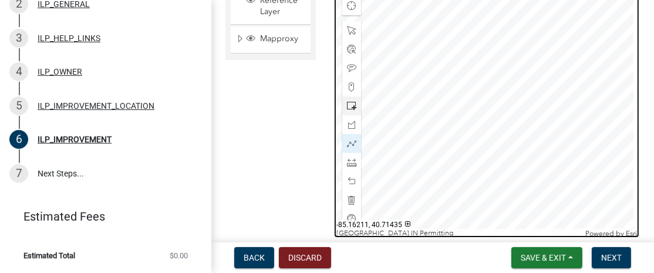
click at [505, 110] on div at bounding box center [487, 91] width 307 height 294
click at [505, 109] on div at bounding box center [487, 91] width 307 height 294
click at [519, 88] on div at bounding box center [487, 91] width 307 height 294
click at [518, 88] on div at bounding box center [487, 91] width 307 height 294
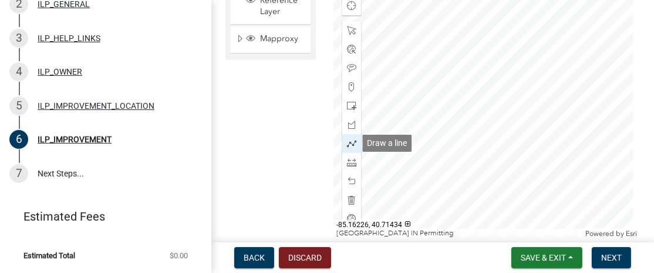
click at [348, 141] on span at bounding box center [351, 143] width 9 height 9
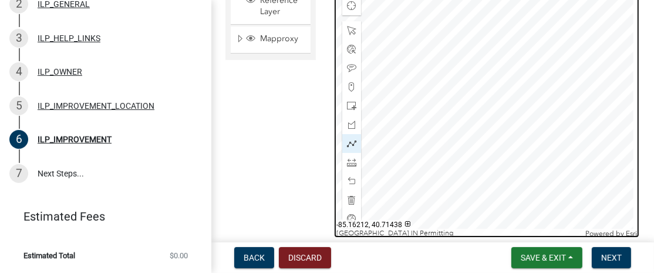
click at [503, 58] on div at bounding box center [487, 91] width 307 height 294
click at [505, 105] on div at bounding box center [487, 91] width 307 height 294
click at [576, 59] on div at bounding box center [487, 91] width 307 height 294
click at [575, 105] on div at bounding box center [487, 91] width 307 height 294
click at [503, 59] on div at bounding box center [487, 91] width 307 height 294
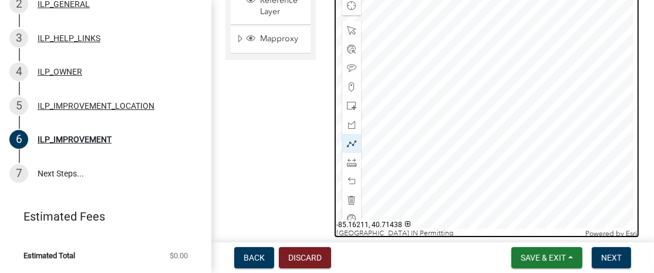
click at [506, 55] on div at bounding box center [487, 91] width 307 height 294
click at [505, 60] on div at bounding box center [487, 91] width 307 height 294
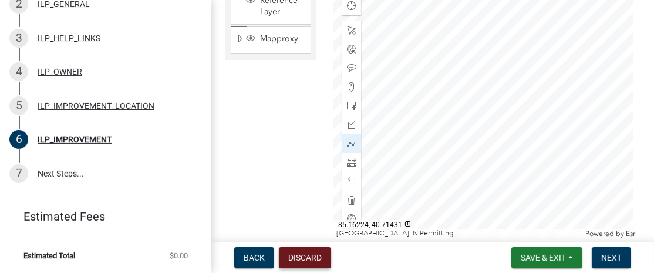
click at [303, 253] on button "Discard" at bounding box center [305, 257] width 52 height 21
